Goal: Task Accomplishment & Management: Manage account settings

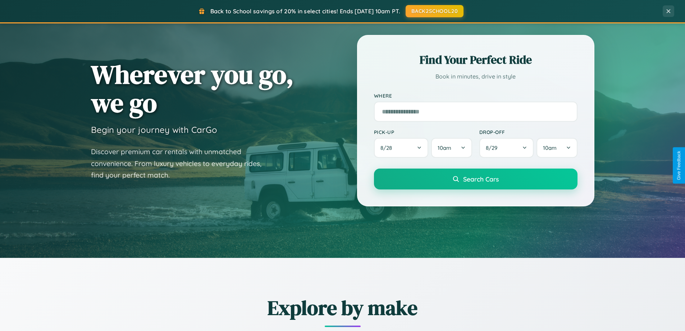
scroll to position [310, 0]
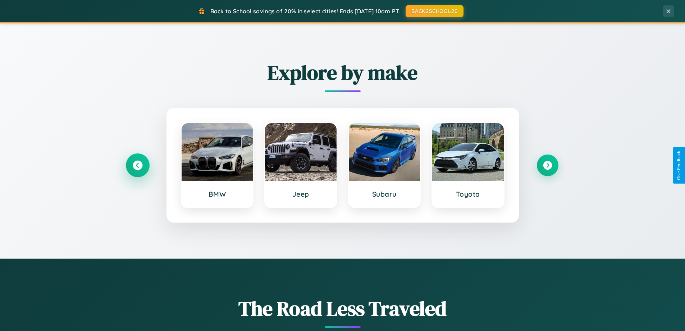
click at [137, 165] on icon at bounding box center [138, 165] width 10 height 10
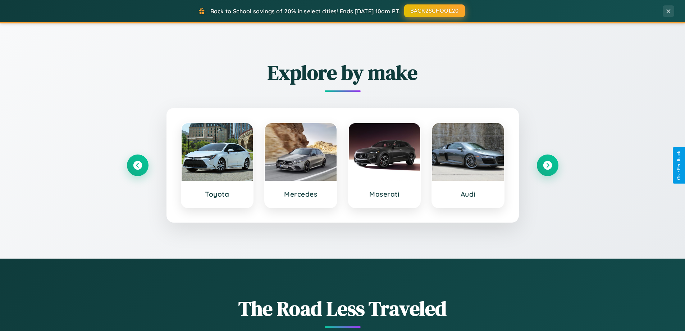
click at [434, 11] on button "BACK2SCHOOL20" at bounding box center [434, 10] width 61 height 13
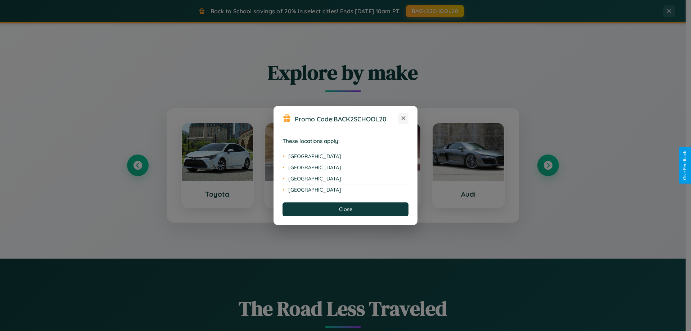
click at [403, 118] on icon at bounding box center [403, 118] width 4 height 4
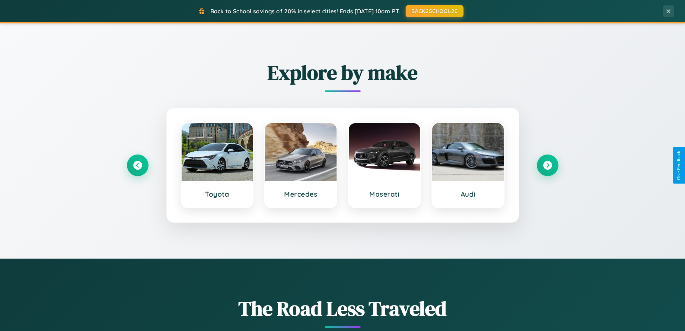
scroll to position [0, 0]
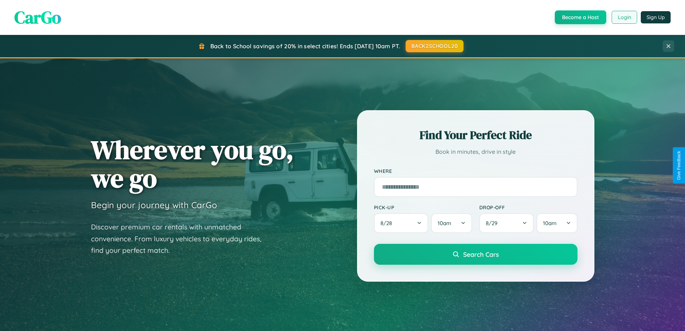
click at [624, 17] on button "Login" at bounding box center [625, 17] width 26 height 13
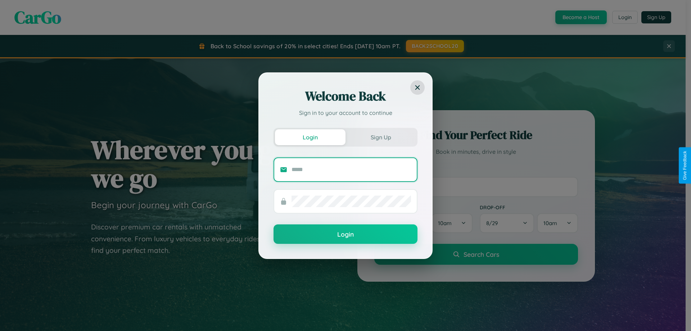
click at [351, 169] on input "text" at bounding box center [350, 170] width 119 height 12
type input "**********"
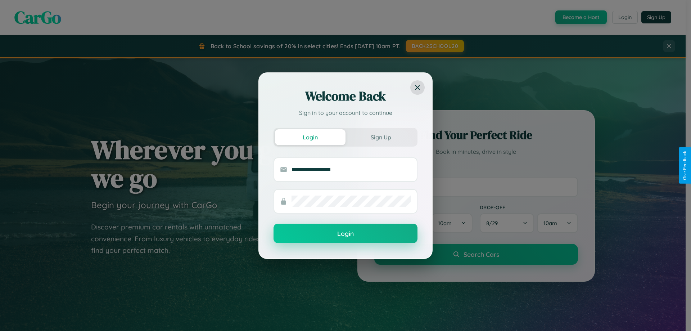
click at [345, 233] on button "Login" at bounding box center [345, 232] width 144 height 19
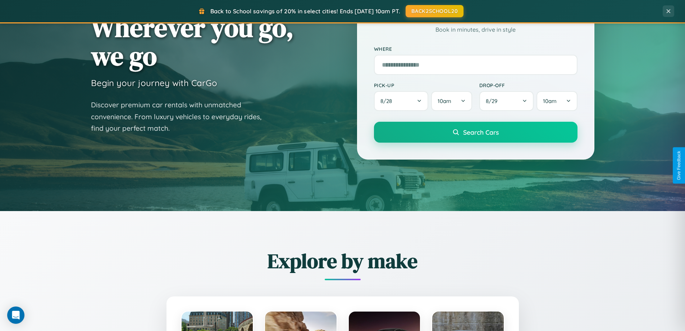
scroll to position [21, 0]
